Goal: Answer question/provide support: Share knowledge or assist other users

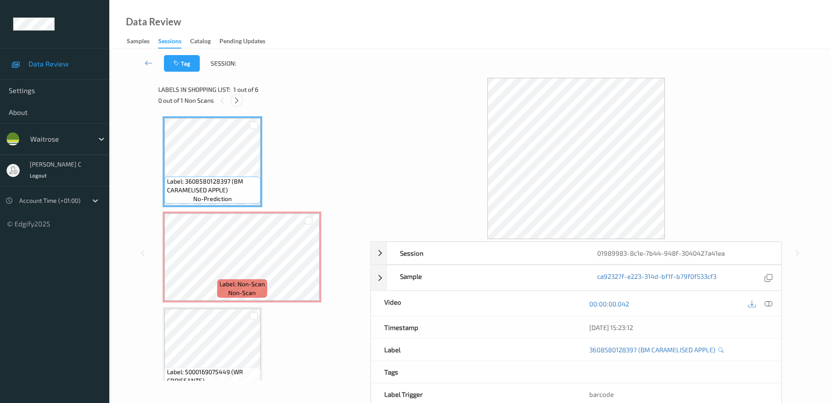
click at [237, 99] on icon at bounding box center [236, 101] width 7 height 8
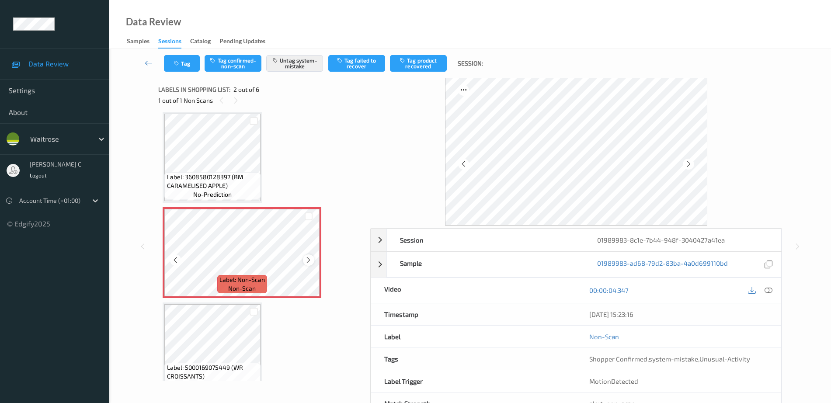
click at [310, 257] on icon at bounding box center [308, 260] width 7 height 8
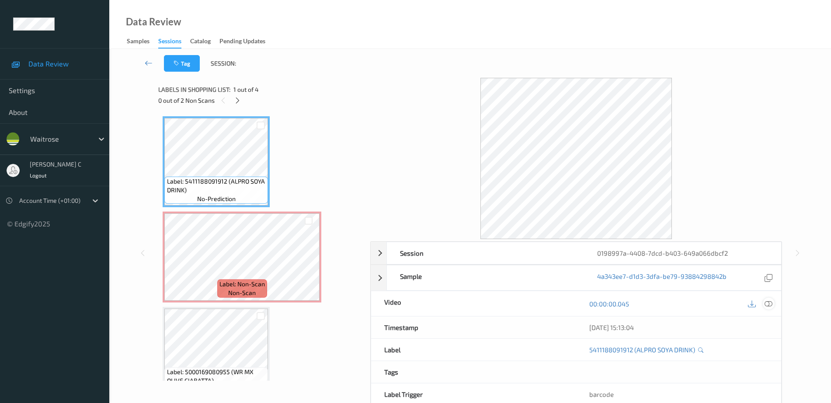
click at [772, 302] on icon at bounding box center [768, 304] width 8 height 8
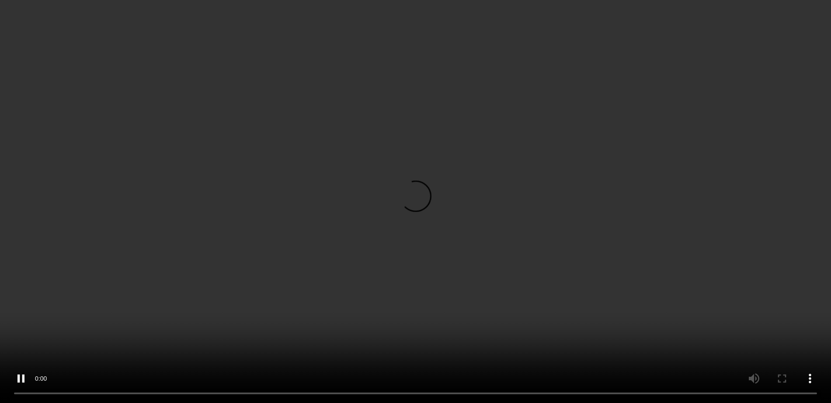
scroll to position [117, 0]
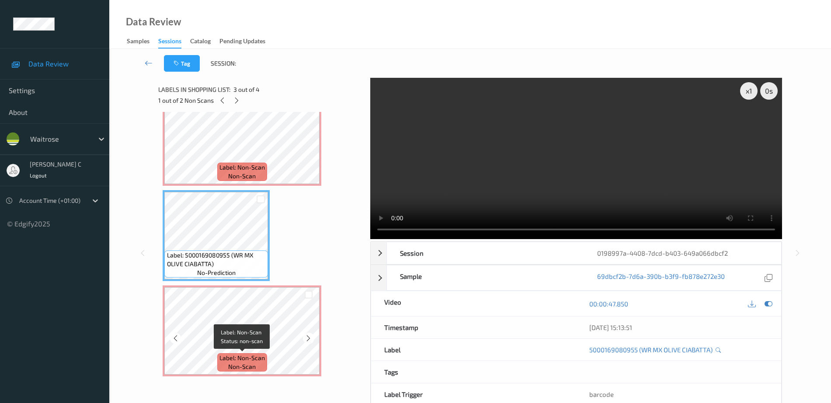
click at [240, 355] on span "Label: Non-Scan" at bounding box center [241, 358] width 45 height 9
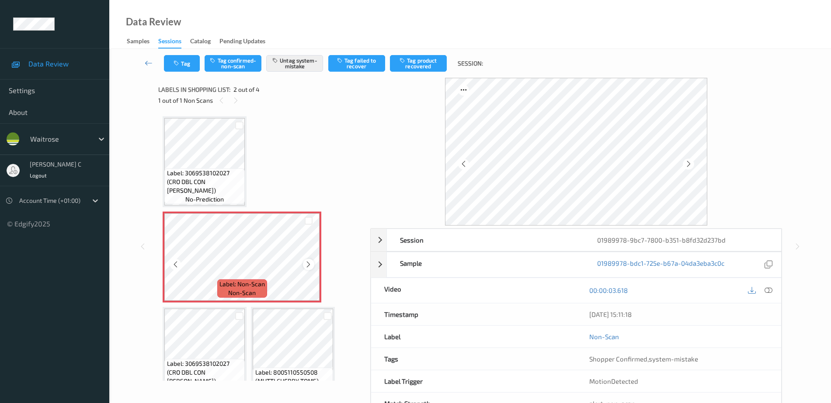
click at [305, 266] on icon at bounding box center [308, 264] width 7 height 8
click at [306, 268] on icon at bounding box center [308, 264] width 7 height 8
click at [169, 70] on button "Tag" at bounding box center [182, 63] width 36 height 17
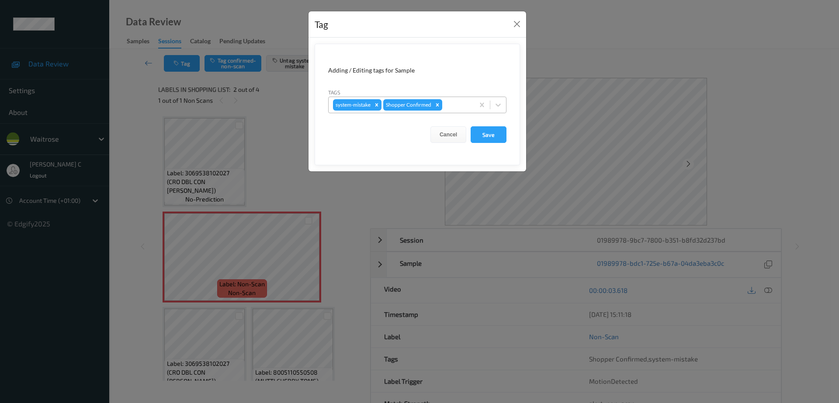
click at [462, 103] on div at bounding box center [457, 105] width 26 height 10
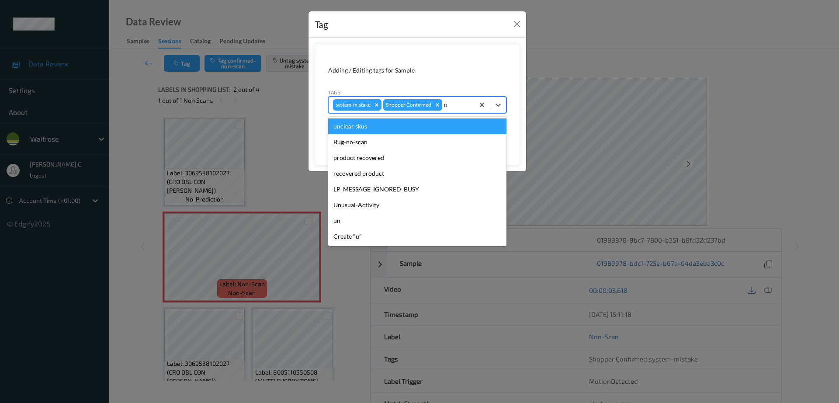
type input "un"
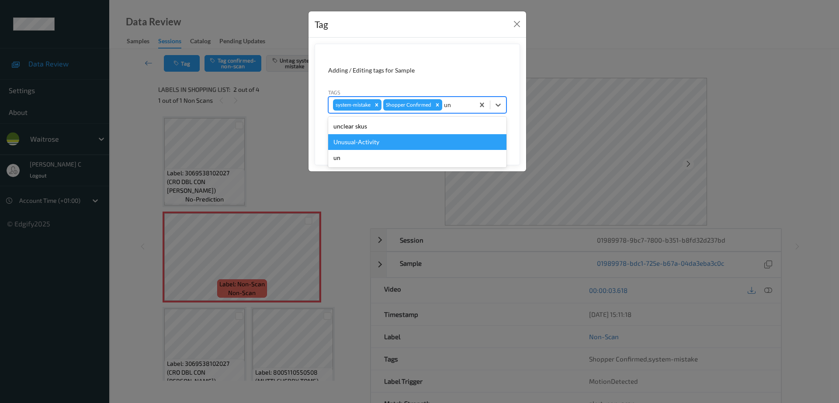
click at [347, 144] on div "Unusual-Activity" at bounding box center [417, 142] width 178 height 16
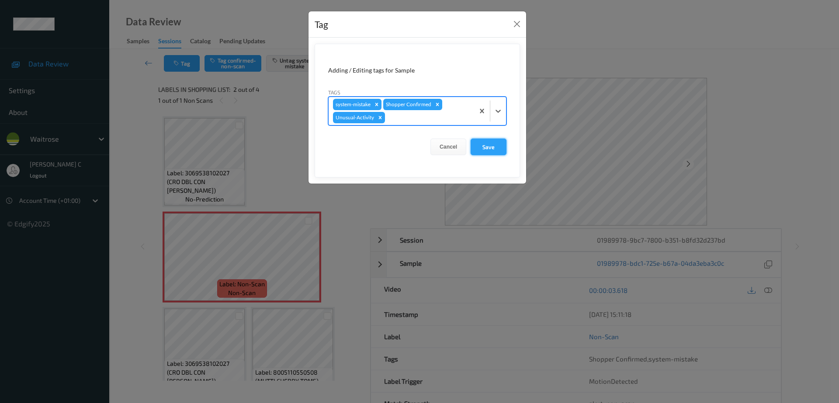
click at [483, 142] on button "Save" at bounding box center [489, 147] width 36 height 17
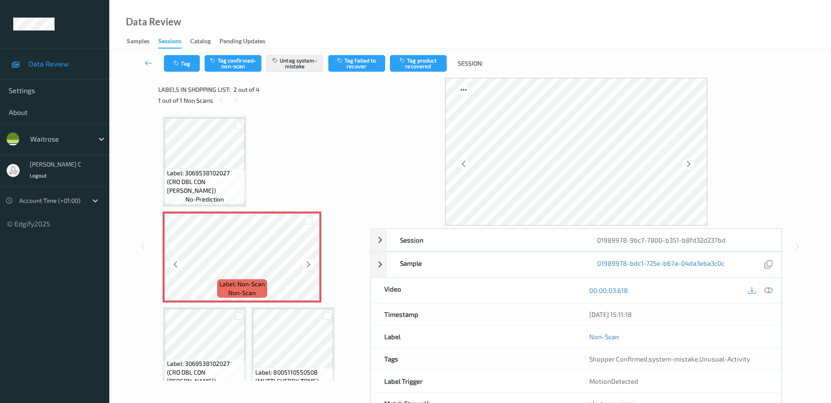
scroll to position [21, 0]
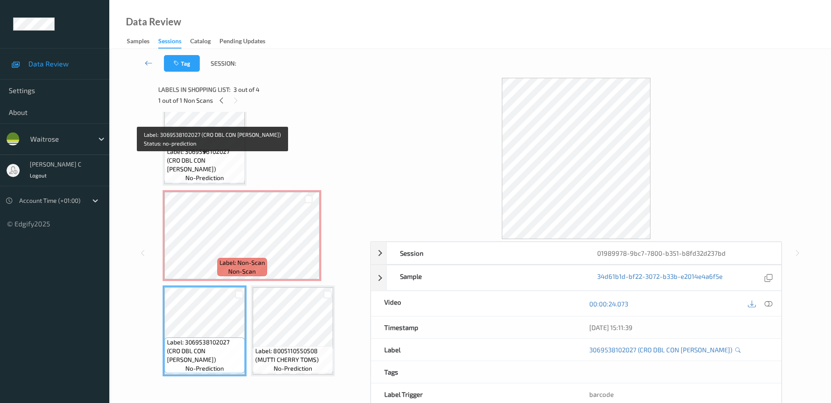
click at [229, 180] on div "Label: 3069538102027 (CRO DBL CON TOM PURE) no-prediction" at bounding box center [204, 165] width 80 height 36
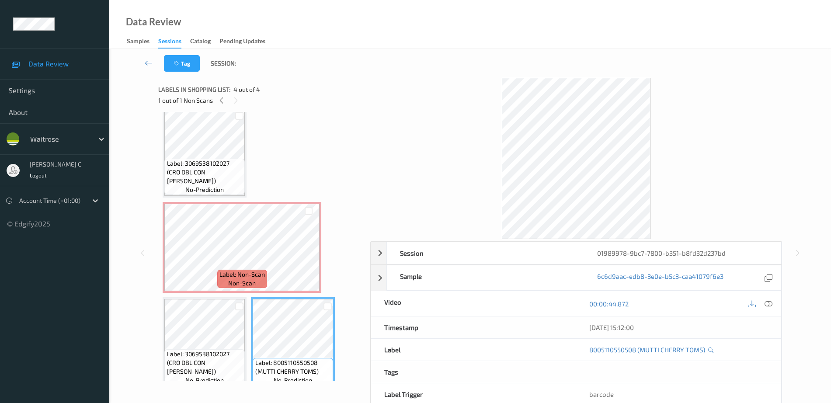
scroll to position [0, 0]
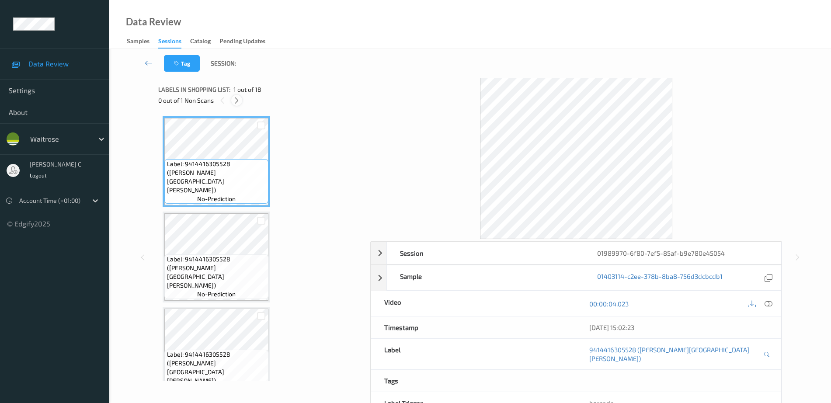
click at [240, 100] on icon at bounding box center [236, 101] width 7 height 8
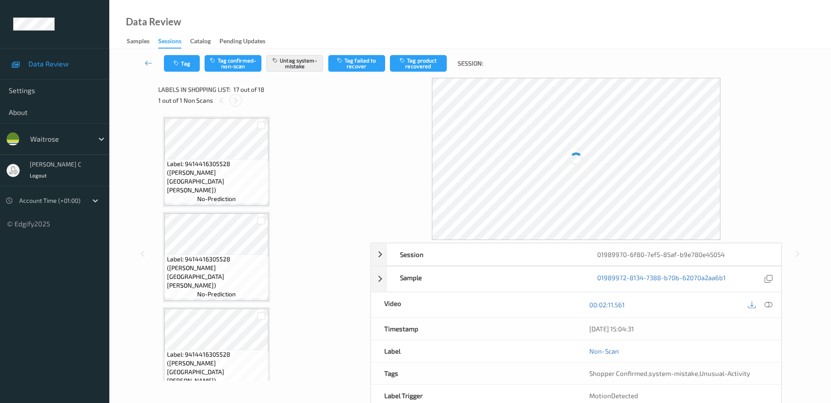
scroll to position [1434, 0]
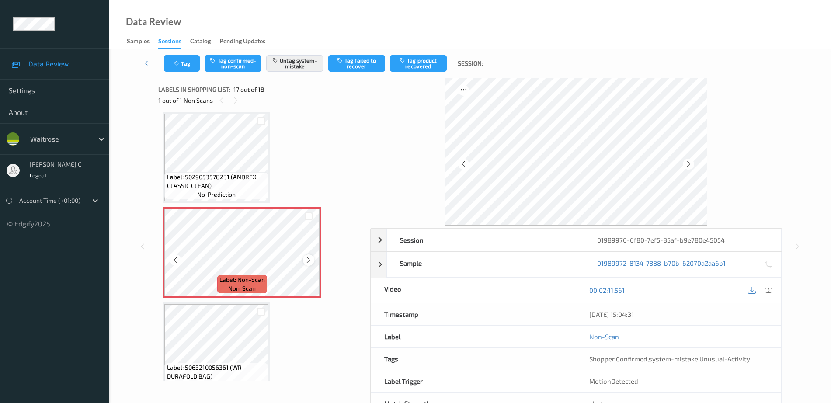
click at [307, 263] on icon at bounding box center [308, 260] width 7 height 8
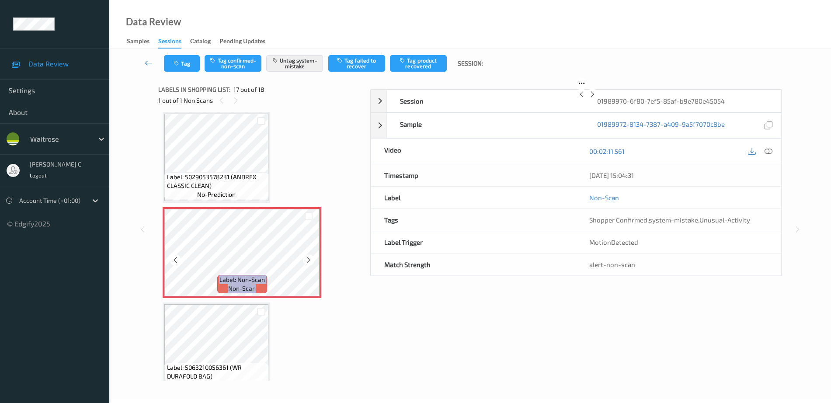
click at [307, 263] on icon at bounding box center [308, 260] width 7 height 8
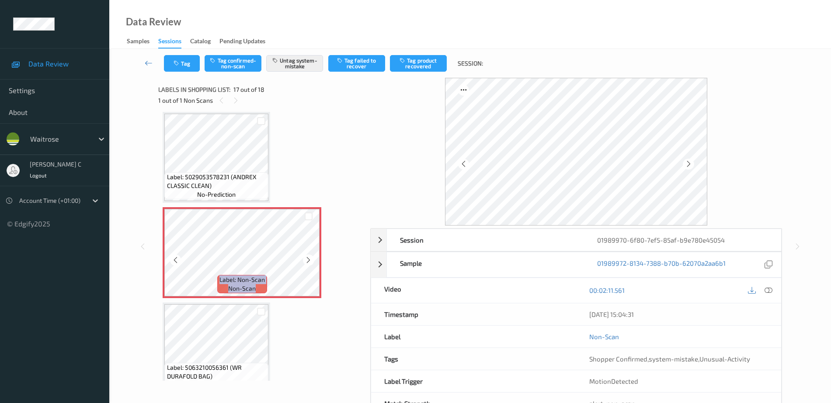
click at [307, 263] on icon at bounding box center [308, 260] width 7 height 8
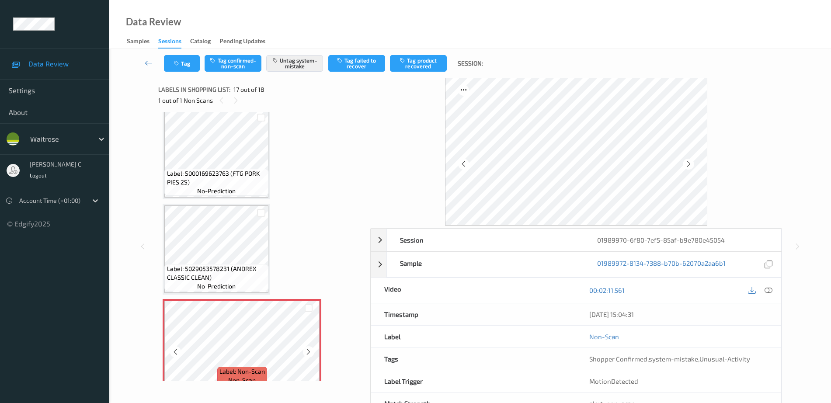
scroll to position [1341, 0]
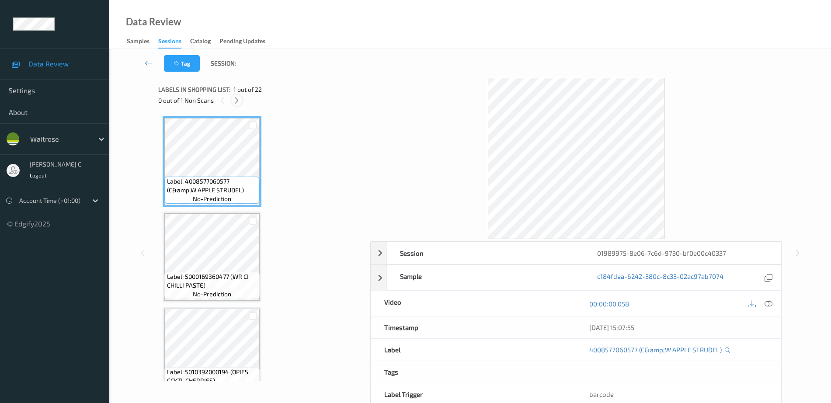
click at [237, 102] on icon at bounding box center [236, 101] width 7 height 8
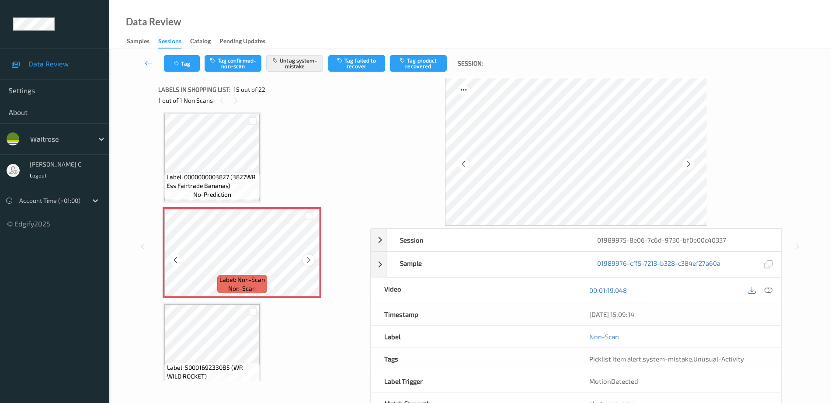
click at [306, 262] on icon at bounding box center [308, 260] width 7 height 8
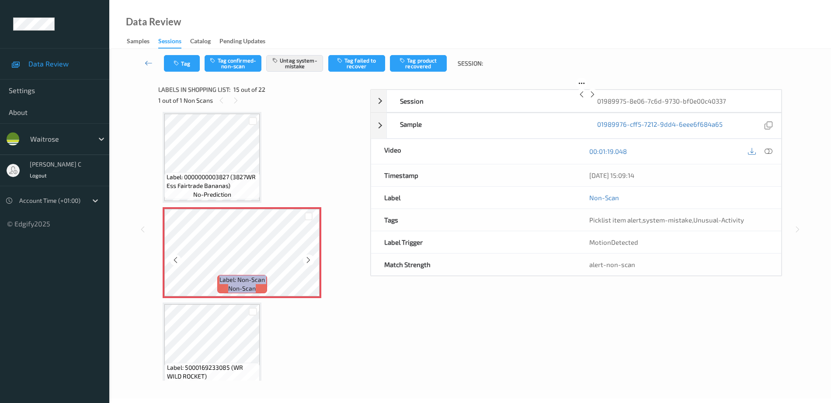
click at [306, 262] on icon at bounding box center [308, 260] width 7 height 8
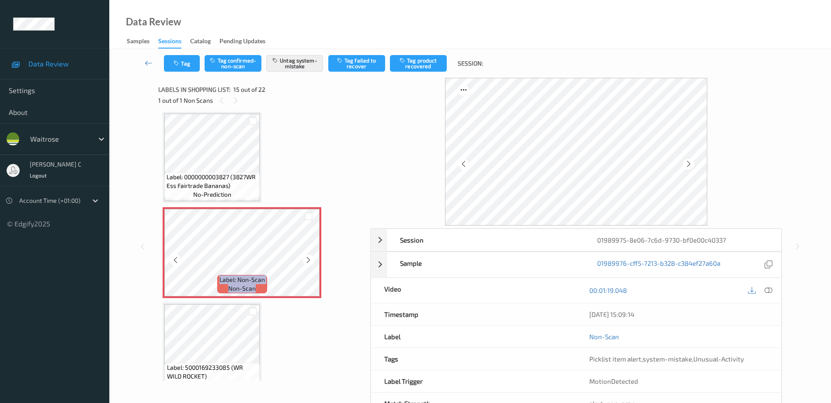
click at [306, 262] on icon at bounding box center [308, 260] width 7 height 8
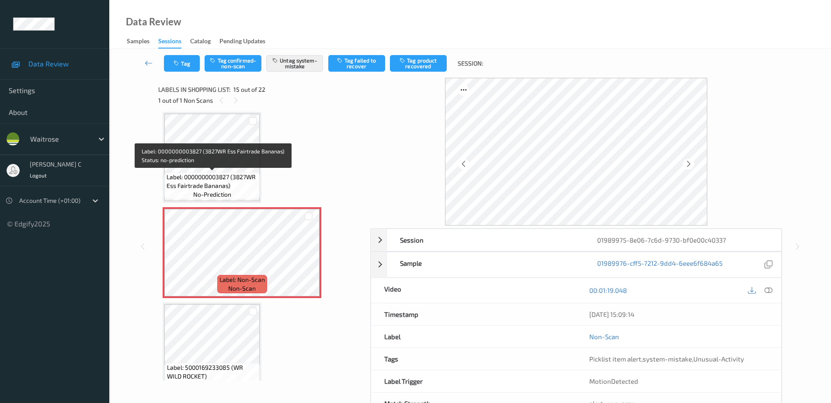
click at [245, 187] on span "Label: 0000000003827 (3827WR Ess Fairtrade Bananas)" at bounding box center [212, 181] width 91 height 17
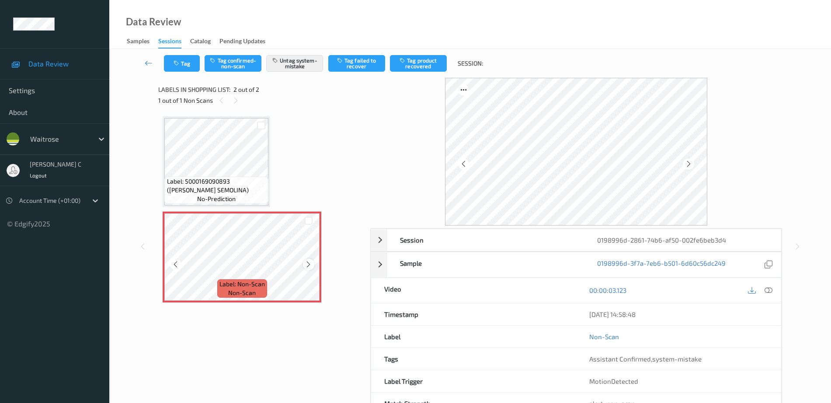
click at [308, 267] on icon at bounding box center [308, 264] width 7 height 8
click at [191, 62] on button "Tag" at bounding box center [182, 63] width 36 height 17
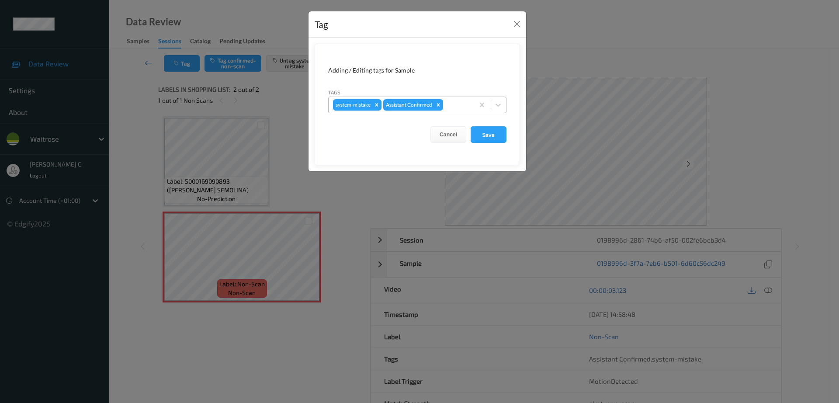
click at [454, 103] on div at bounding box center [457, 105] width 25 height 10
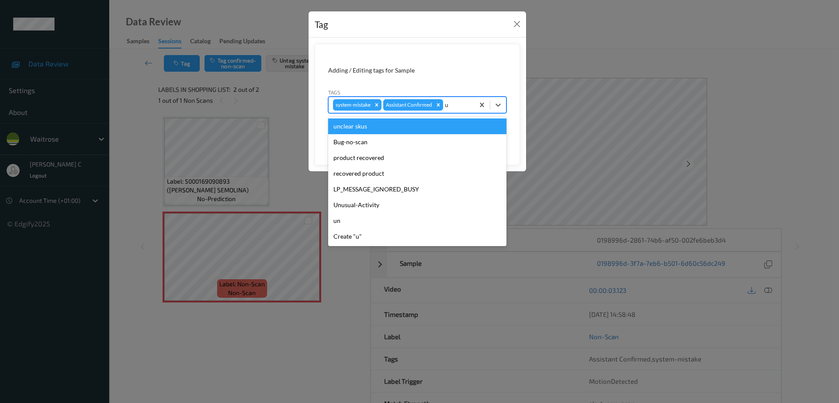
type input "un"
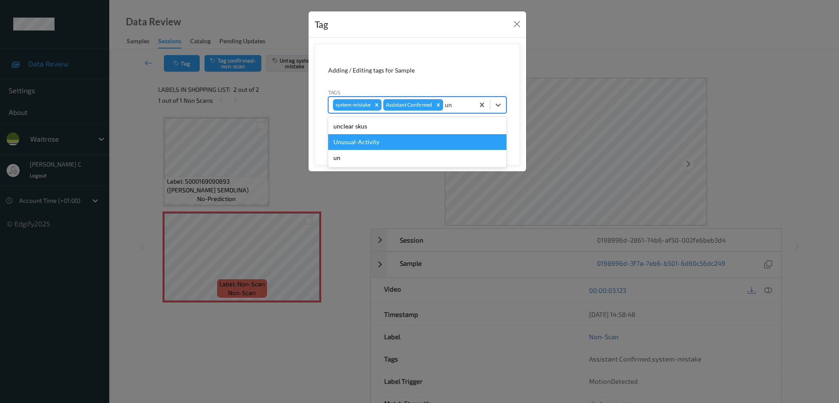
click at [363, 140] on div "Unusual-Activity" at bounding box center [417, 142] width 178 height 16
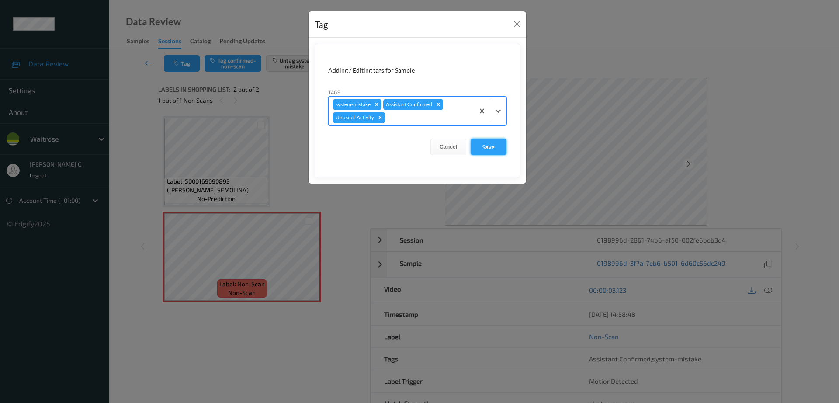
click at [478, 151] on button "Save" at bounding box center [489, 147] width 36 height 17
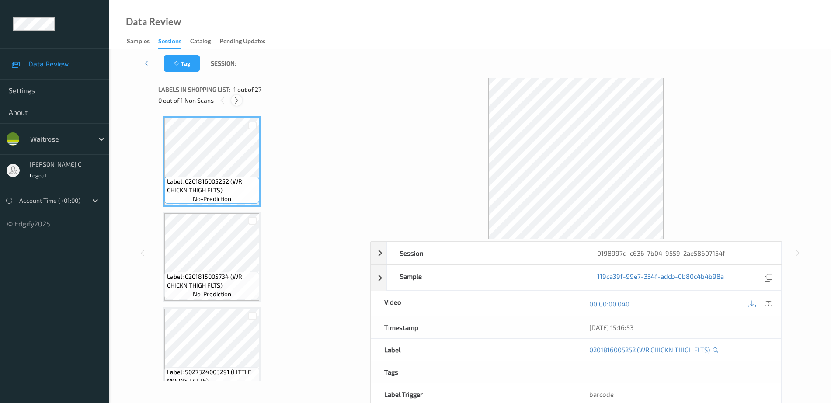
click at [238, 97] on icon at bounding box center [236, 101] width 7 height 8
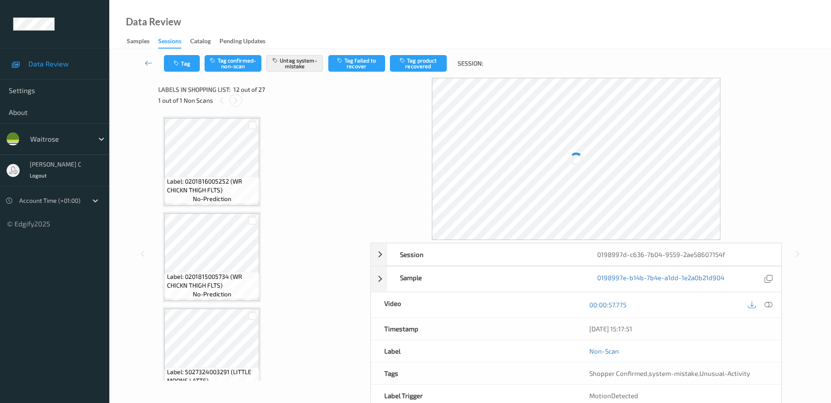
scroll to position [957, 0]
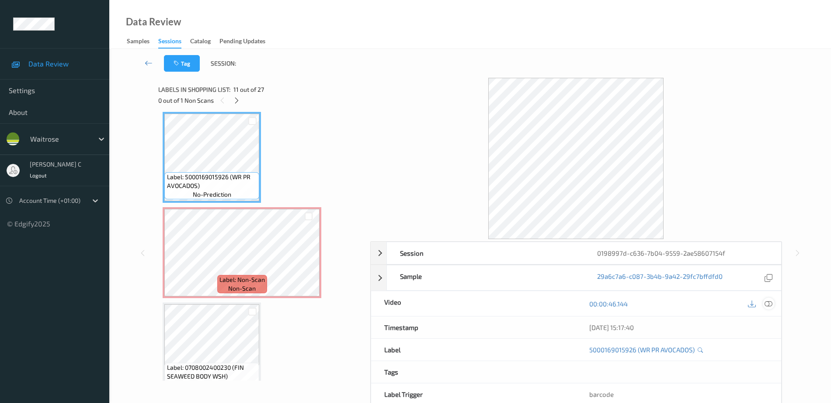
click at [763, 304] on div at bounding box center [769, 304] width 12 height 12
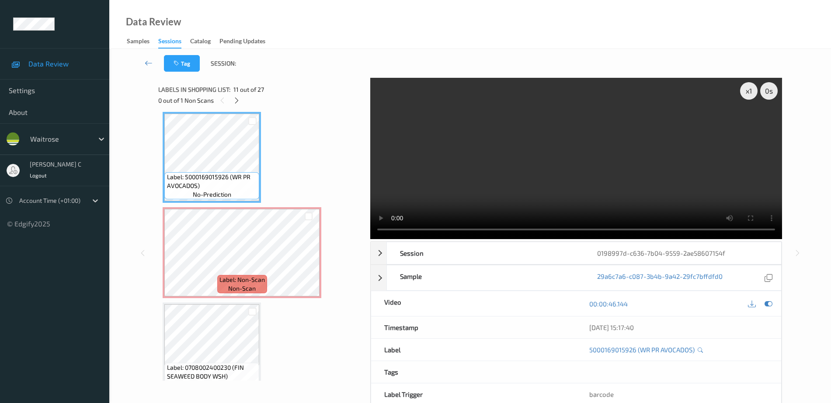
click at [160, 145] on div "Label: 0201816005252 (WR CHICKN THIGH FLTS) no-prediction Label: 0201815005734 …" at bounding box center [261, 246] width 206 height 269
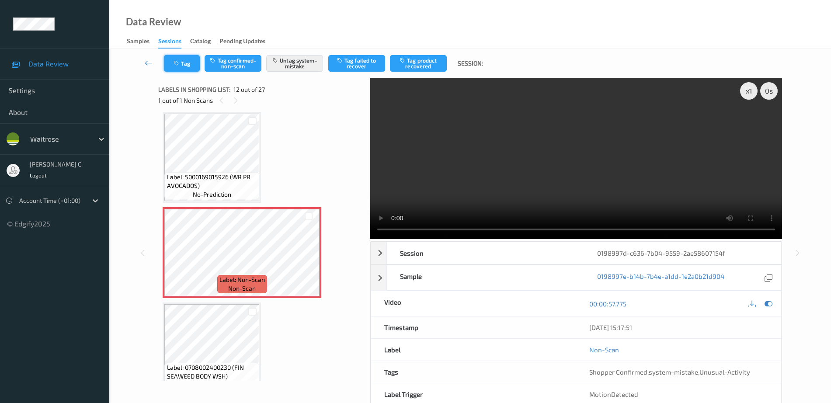
click at [177, 66] on icon "button" at bounding box center [177, 63] width 7 height 6
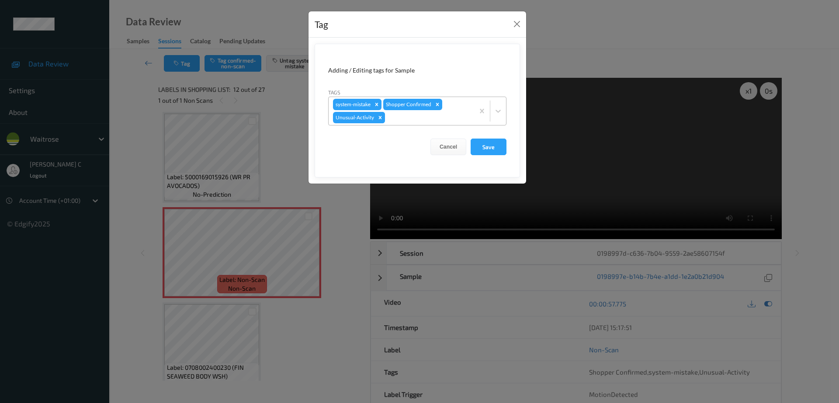
click at [380, 116] on icon "Remove Unusual-Activity" at bounding box center [380, 118] width 6 height 6
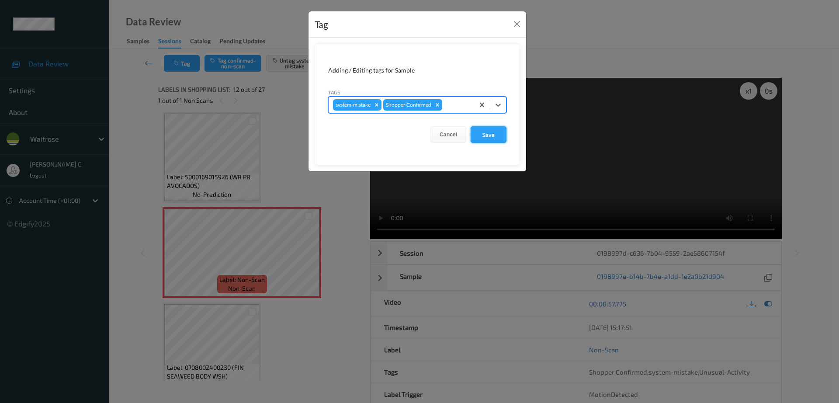
click at [496, 132] on button "Save" at bounding box center [489, 134] width 36 height 17
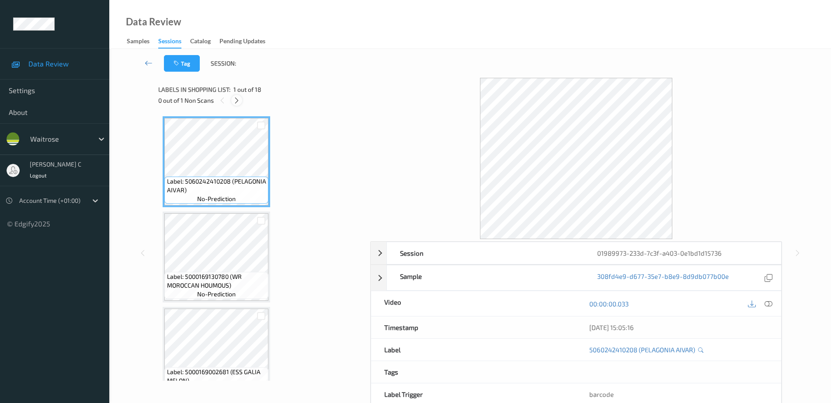
click at [237, 101] on icon at bounding box center [236, 101] width 7 height 8
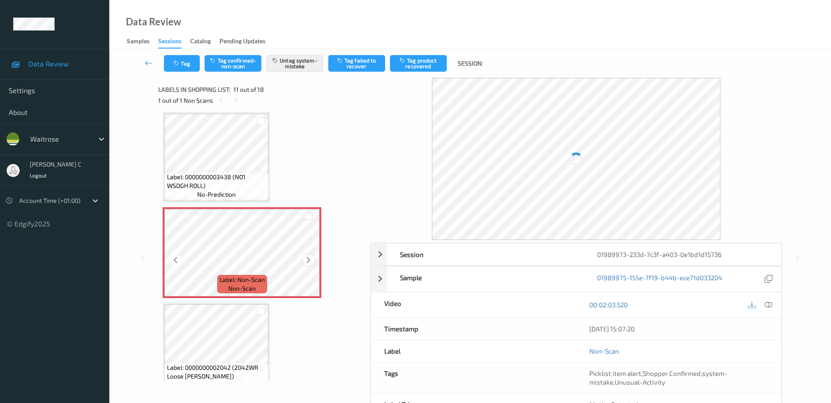
click at [309, 256] on icon at bounding box center [308, 260] width 7 height 8
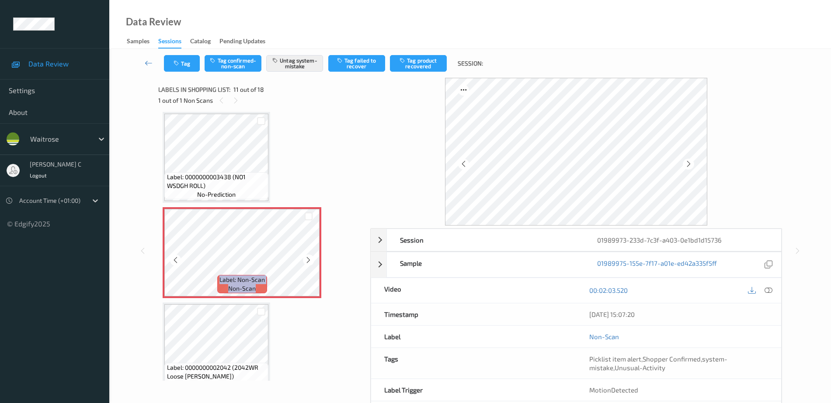
click at [309, 256] on icon at bounding box center [308, 260] width 7 height 8
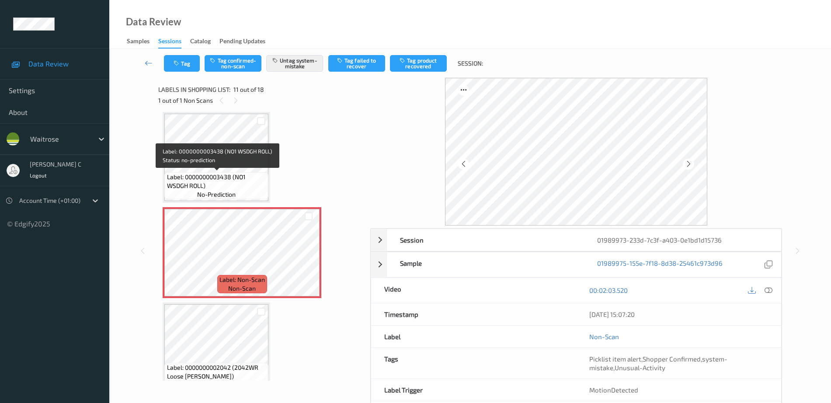
click at [230, 181] on span "Label: 0000000003438 (NO1 WSDGH ROLL)" at bounding box center [217, 181] width 100 height 17
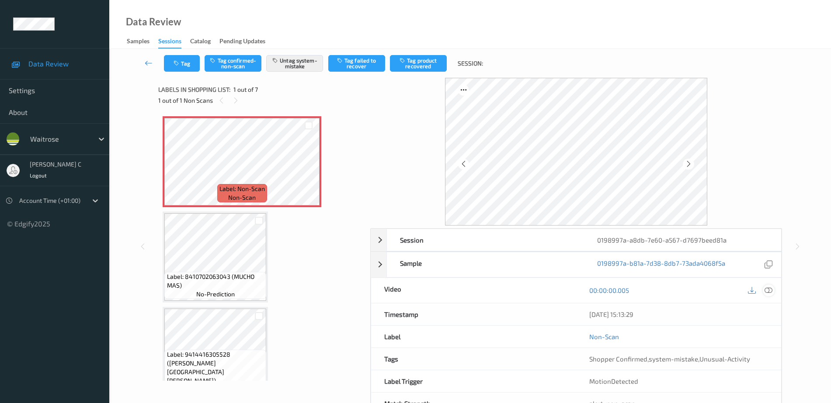
click at [766, 293] on icon at bounding box center [768, 290] width 8 height 8
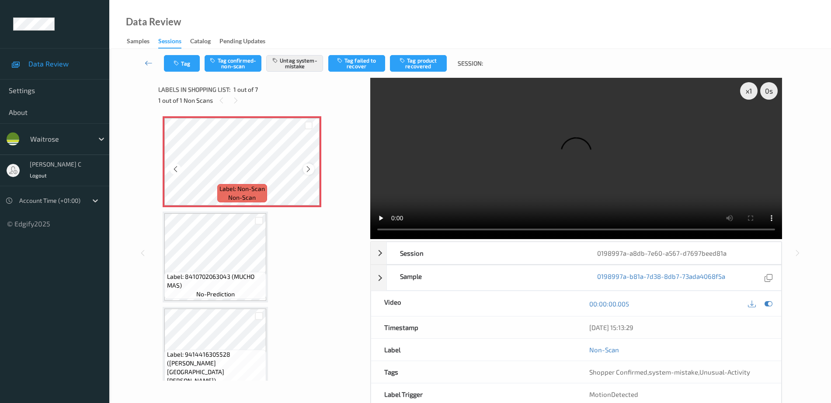
click at [307, 167] on icon at bounding box center [308, 169] width 7 height 8
click at [309, 166] on icon at bounding box center [308, 169] width 7 height 8
